Goal: Information Seeking & Learning: Find specific fact

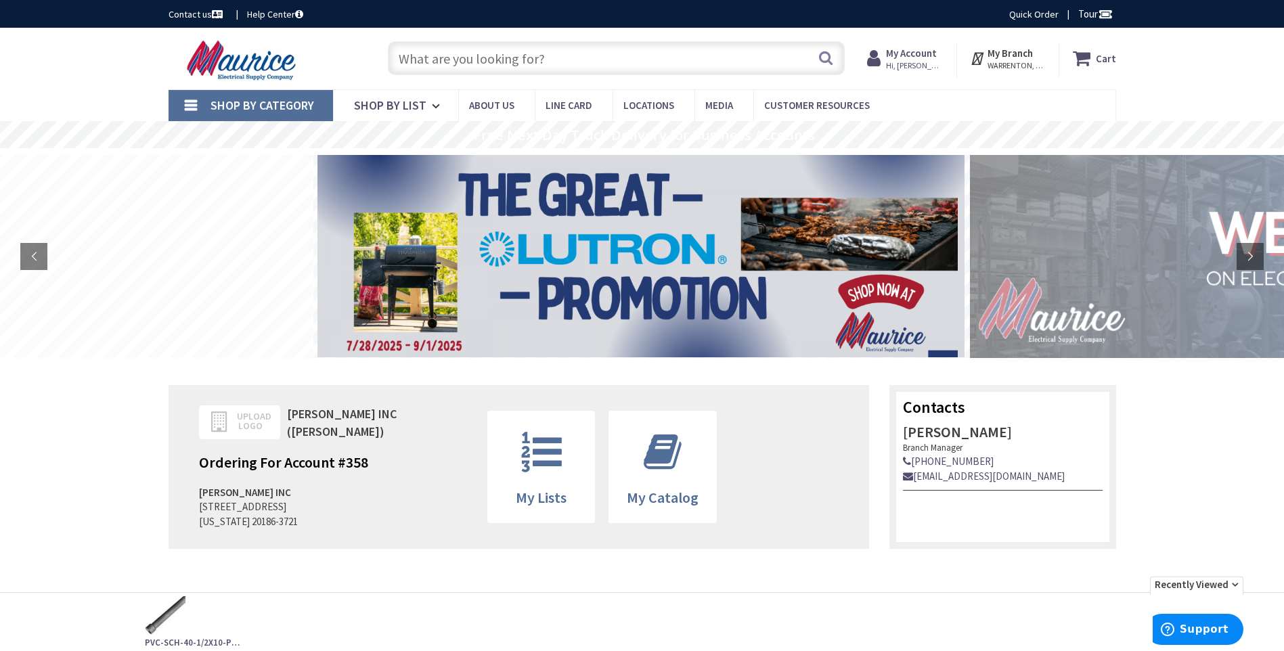
click at [500, 58] on input "text" at bounding box center [616, 58] width 457 height 34
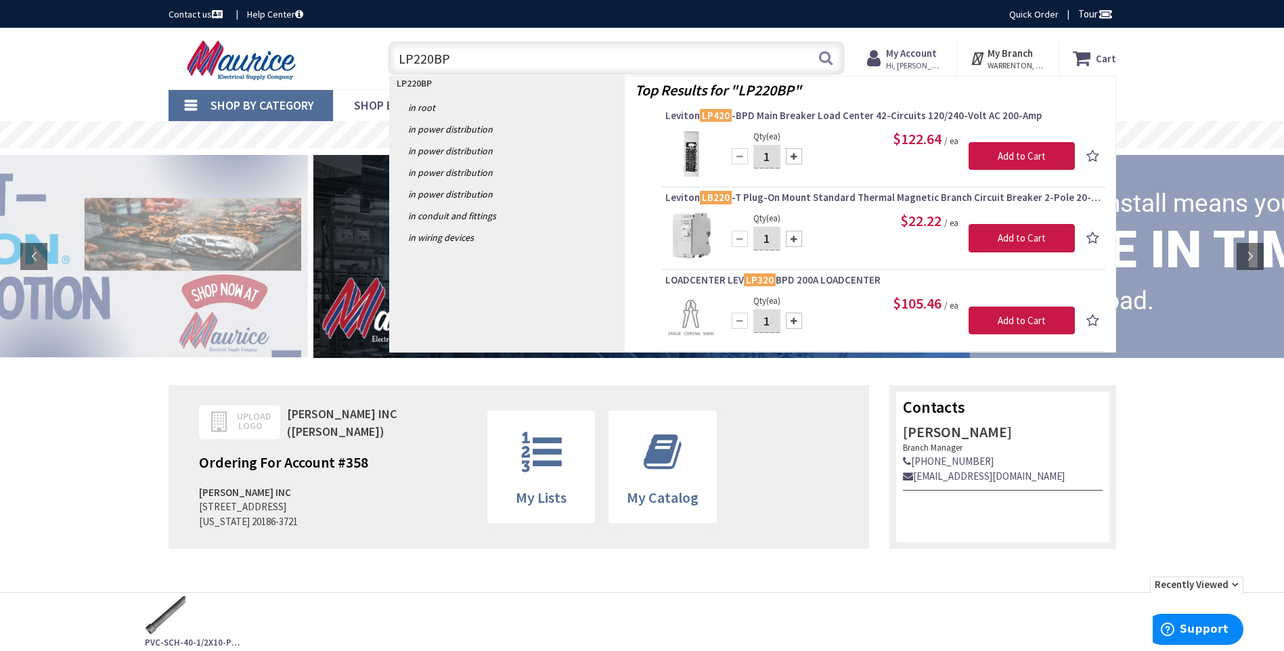
type input "LP220BPD"
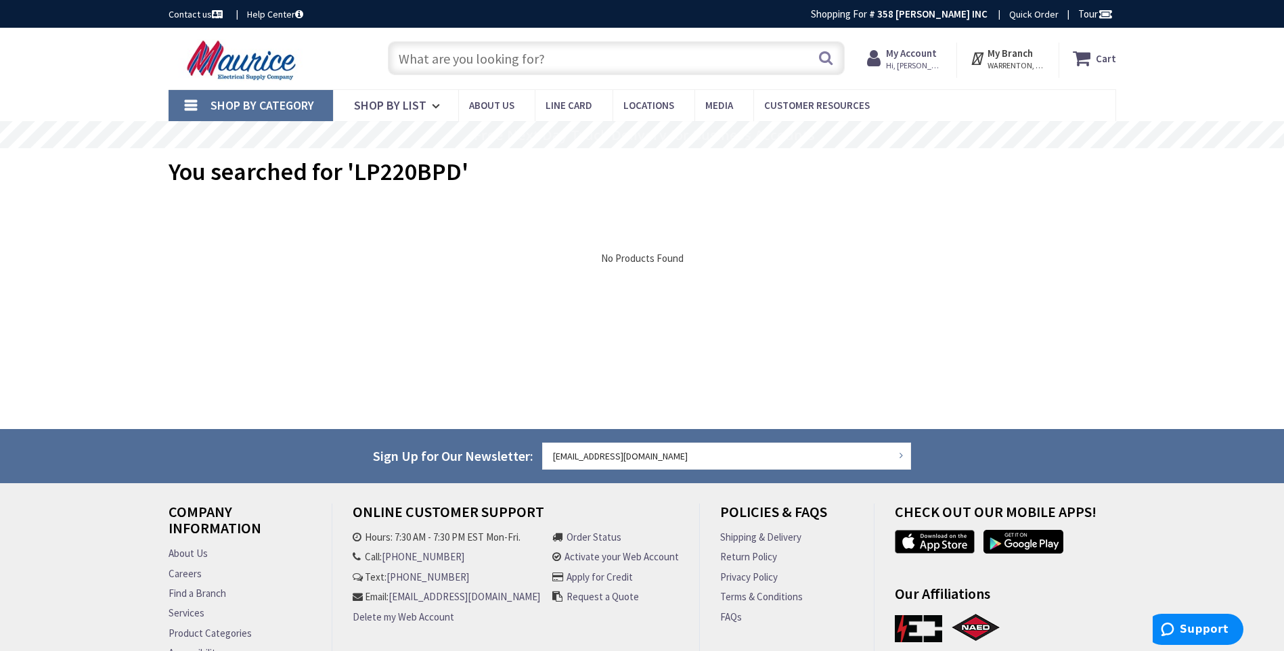
click at [556, 58] on input "text" at bounding box center [616, 58] width 457 height 34
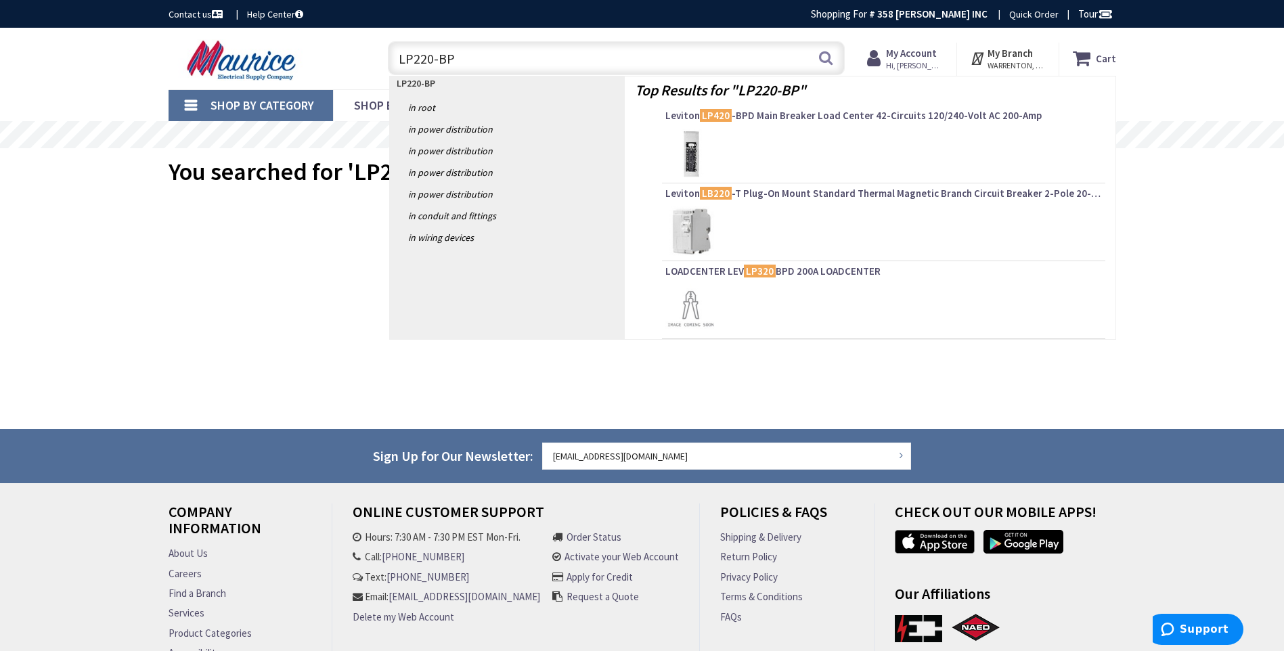
type input "LP220-BPD"
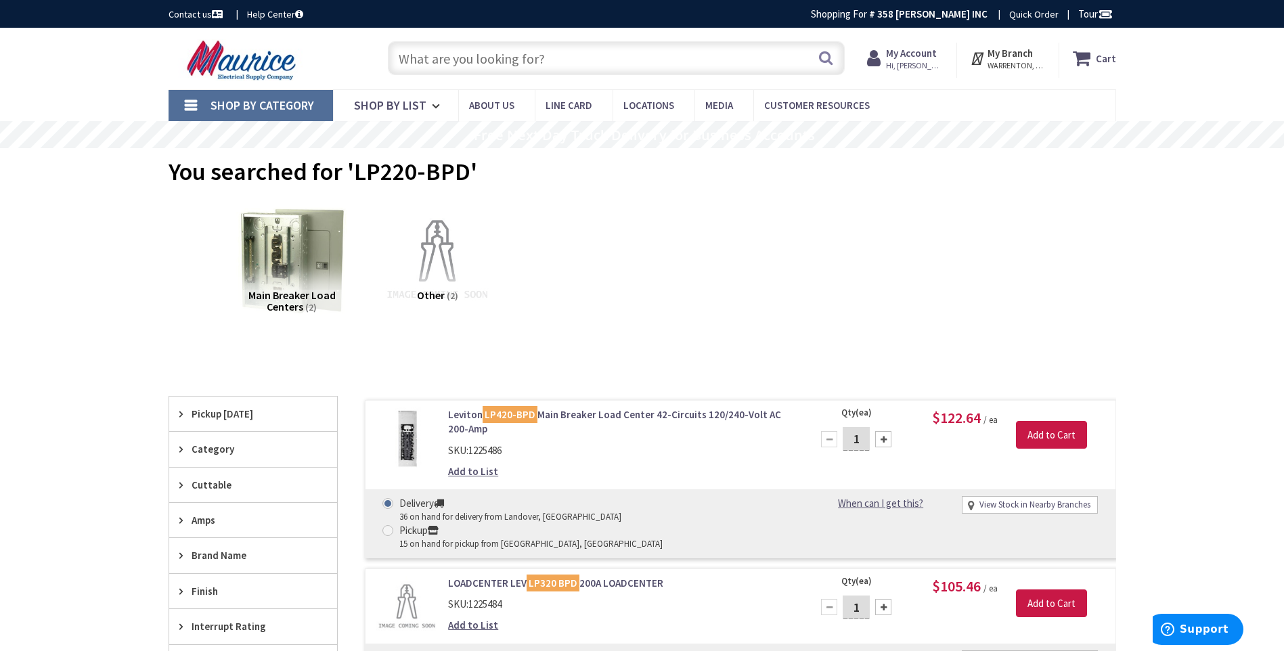
click at [569, 57] on input "text" at bounding box center [616, 58] width 457 height 34
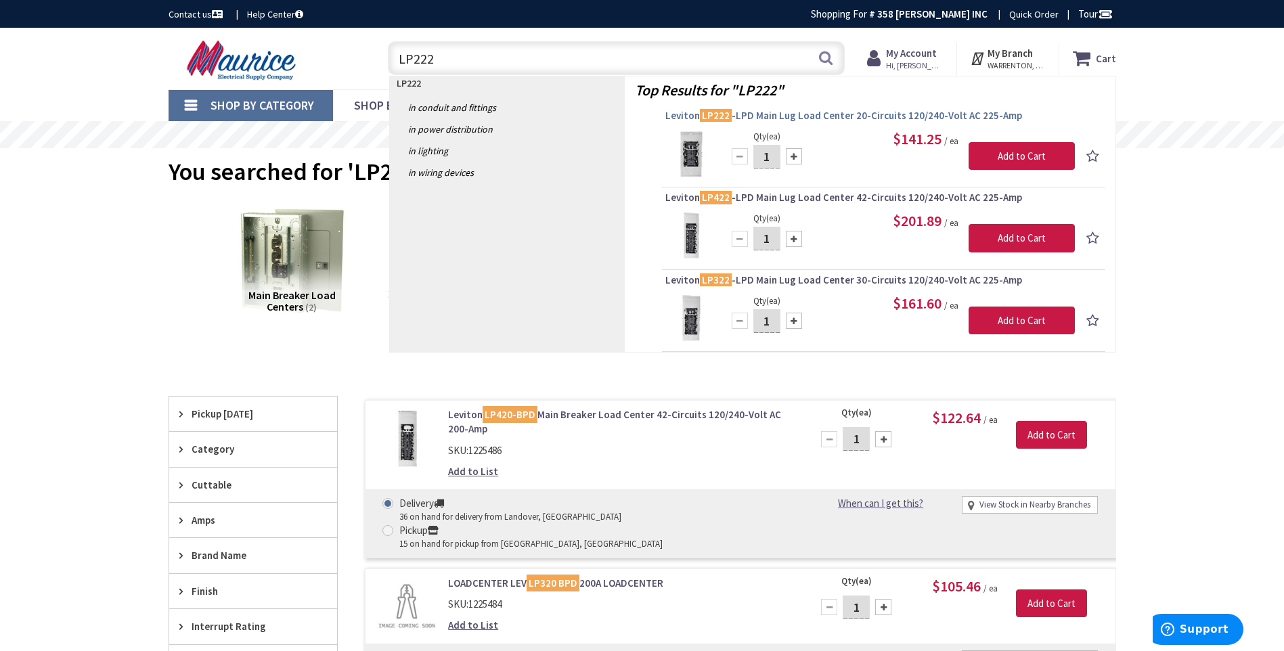
type input "LP222"
click at [783, 116] on span "Leviton LP222 -LPD Main Lug Load Center 20-Circuits 120/240-Volt AC 225-Amp" at bounding box center [883, 116] width 437 height 14
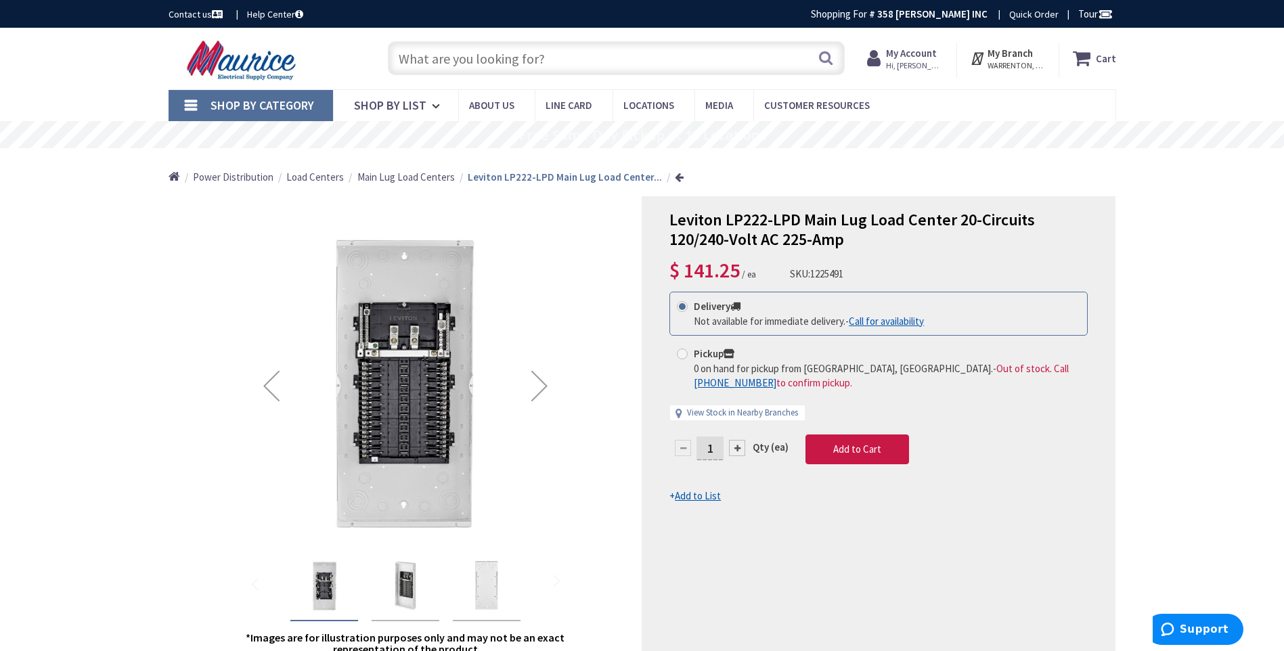
click at [548, 58] on input "text" at bounding box center [616, 58] width 457 height 34
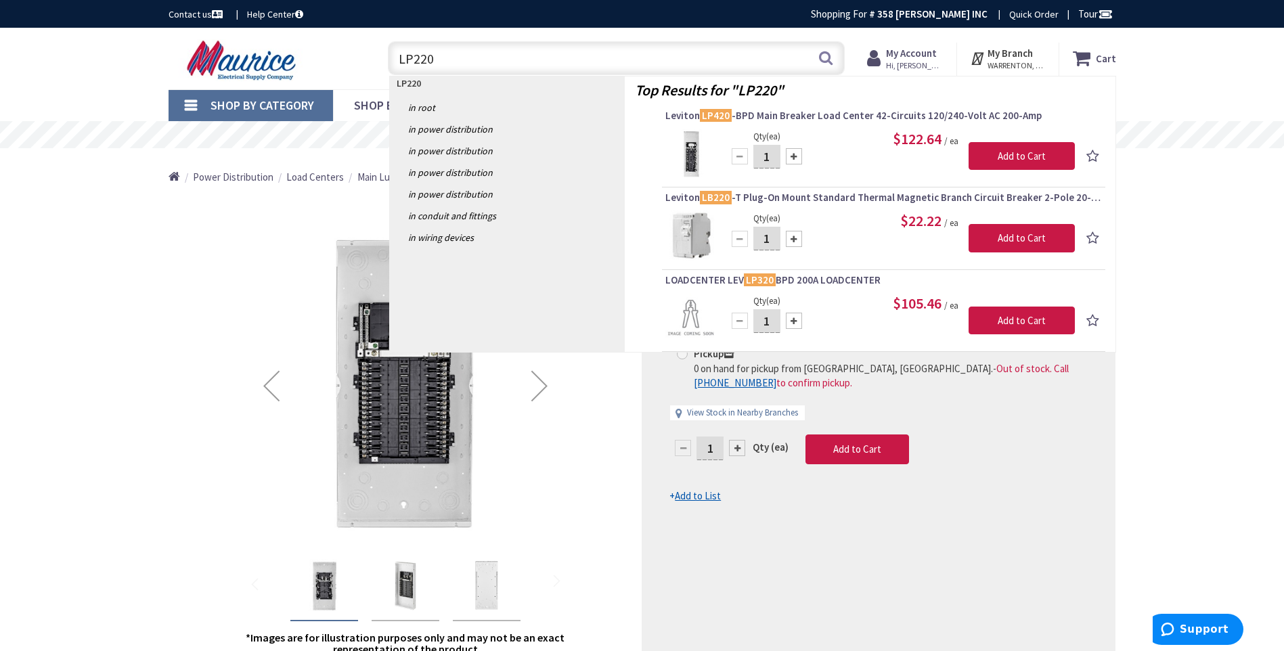
type input "LP220"
